Goal: Transaction & Acquisition: Download file/media

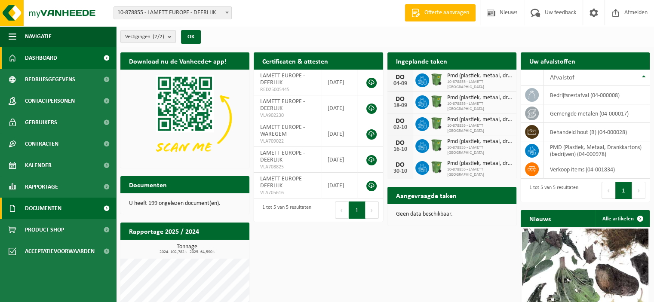
click at [105, 209] on span at bounding box center [106, 209] width 19 height 22
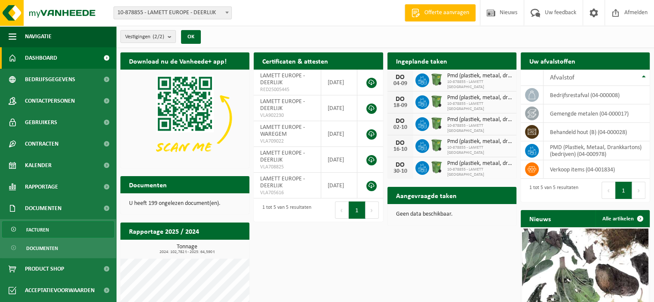
click at [59, 229] on link "Facturen" at bounding box center [58, 230] width 112 height 16
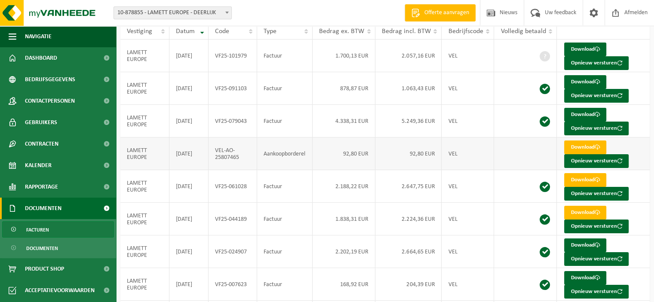
scroll to position [182, 0]
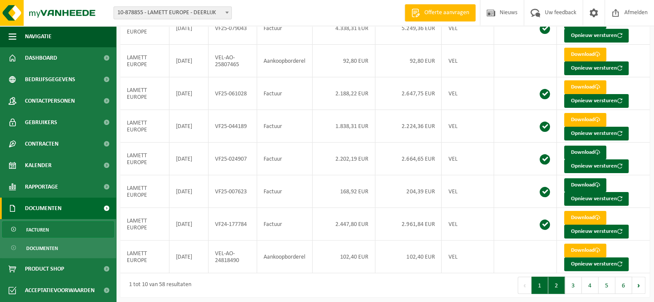
click at [561, 286] on button "2" at bounding box center [557, 285] width 17 height 17
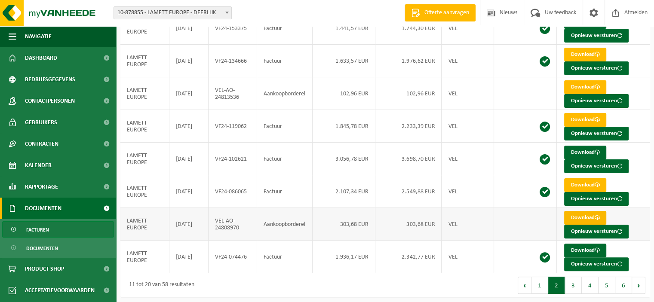
click at [582, 216] on link "Download" at bounding box center [585, 218] width 42 height 14
click at [577, 282] on button "3" at bounding box center [573, 285] width 17 height 17
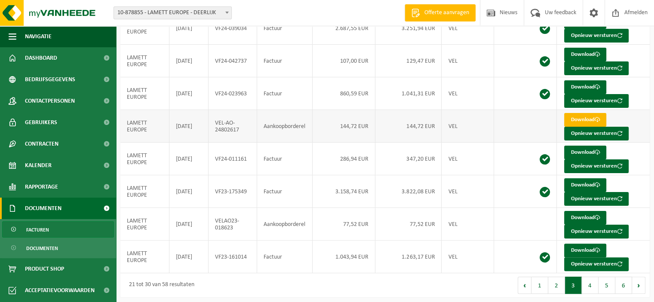
click at [583, 117] on link "Download" at bounding box center [585, 120] width 42 height 14
click at [592, 280] on button "4" at bounding box center [590, 285] width 17 height 17
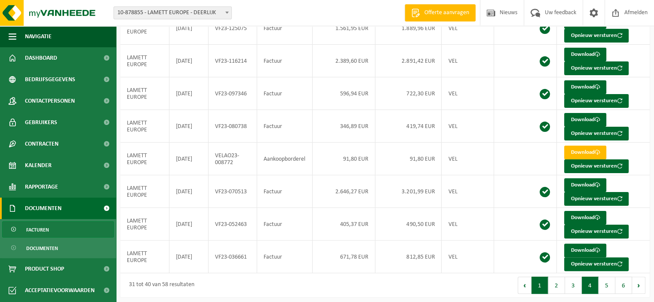
click at [546, 282] on button "1" at bounding box center [540, 285] width 17 height 17
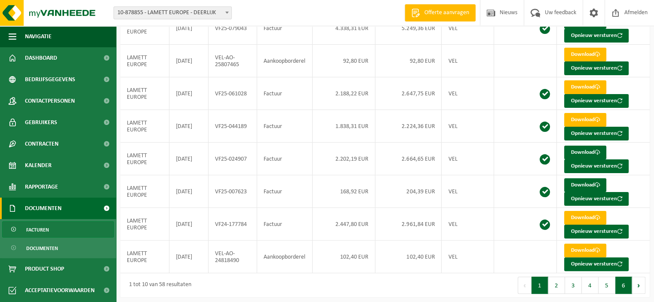
click at [621, 289] on button "6" at bounding box center [624, 285] width 17 height 17
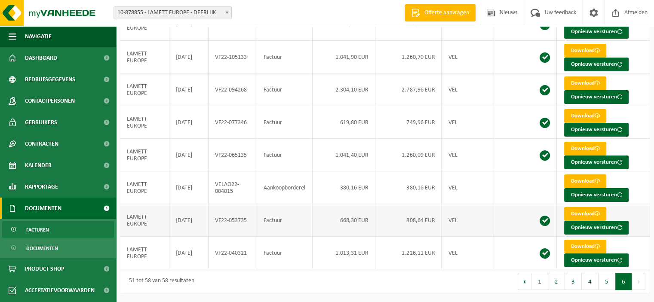
scroll to position [117, 0]
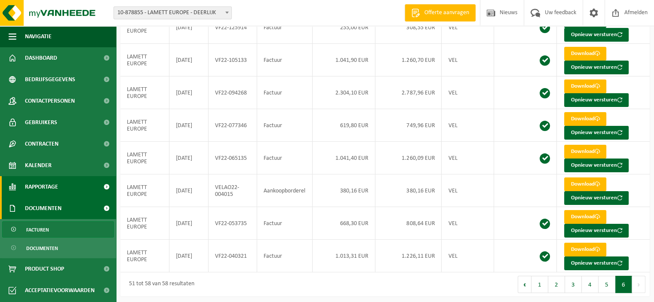
click at [51, 189] on span "Rapportage" at bounding box center [41, 187] width 33 height 22
